Goal: Check status: Check status

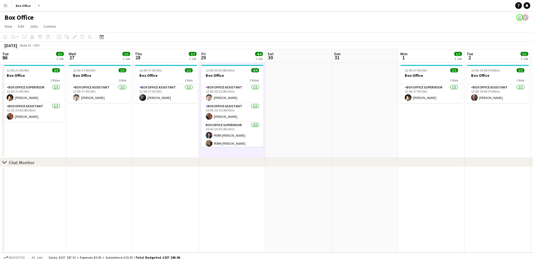
scroll to position [0, 135]
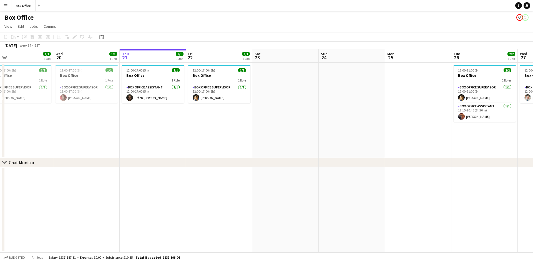
scroll to position [0, 144]
drag, startPoint x: 125, startPoint y: 130, endPoint x: 180, endPoint y: 132, distance: 55.0
click at [180, 132] on app-calendar-viewport "Sun 17 Mon 18 1/1 1 Job Tue 19 1/1 1 Job Wed 20 1/1 1 Job Thu 21 1/1 1 Job Fri …" at bounding box center [266, 150] width 533 height 203
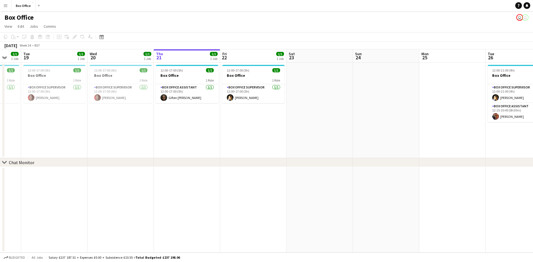
scroll to position [0, 111]
drag, startPoint x: 160, startPoint y: 139, endPoint x: 193, endPoint y: 139, distance: 33.3
click at [193, 140] on app-calendar-viewport "Sun 17 Mon 18 1/1 1 Job Tue 19 1/1 1 Job Wed 20 1/1 1 Job Thu 21 1/1 1 Job Fri …" at bounding box center [266, 150] width 533 height 203
